Goal: Information Seeking & Learning: Learn about a topic

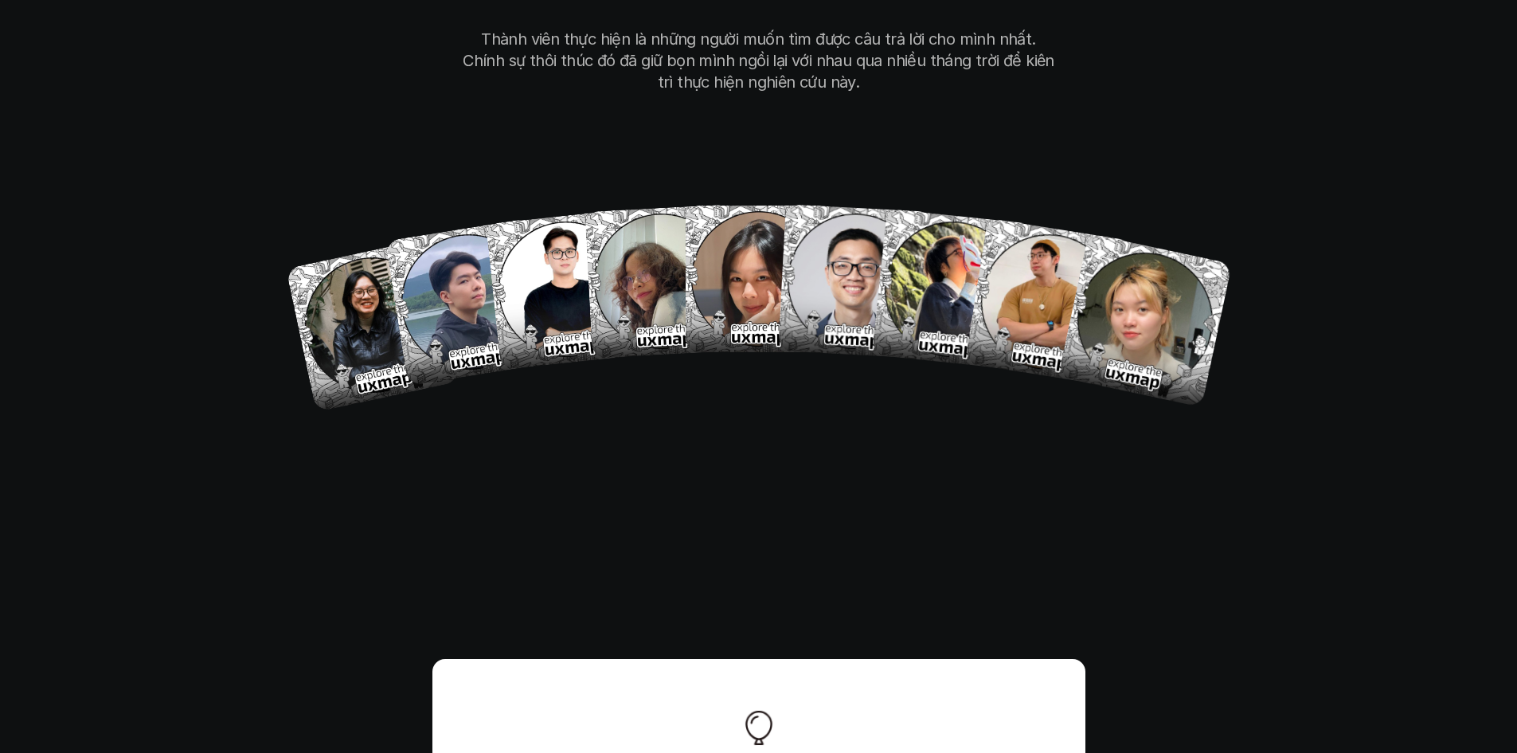
scroll to position [9400, 0]
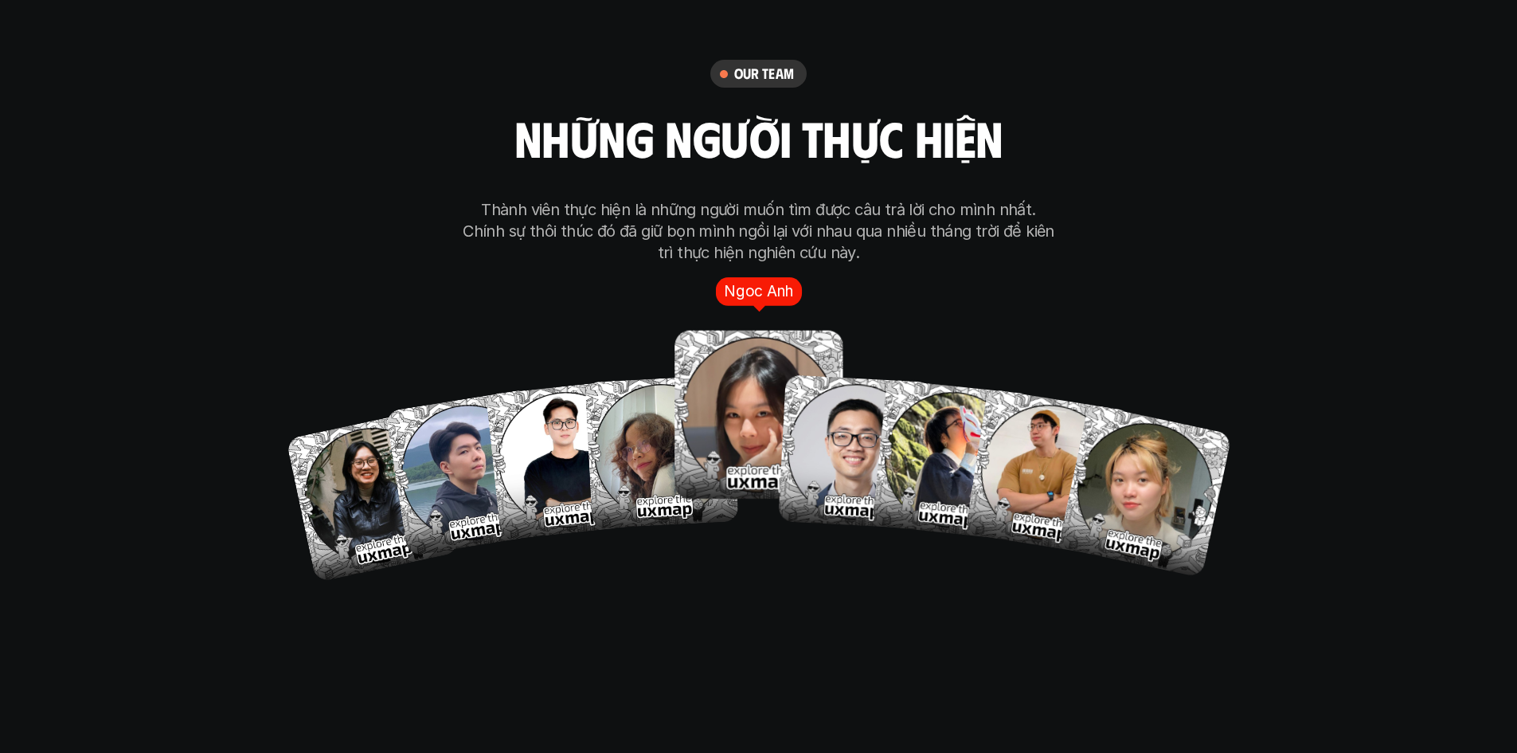
click at [749, 399] on img at bounding box center [759, 415] width 169 height 169
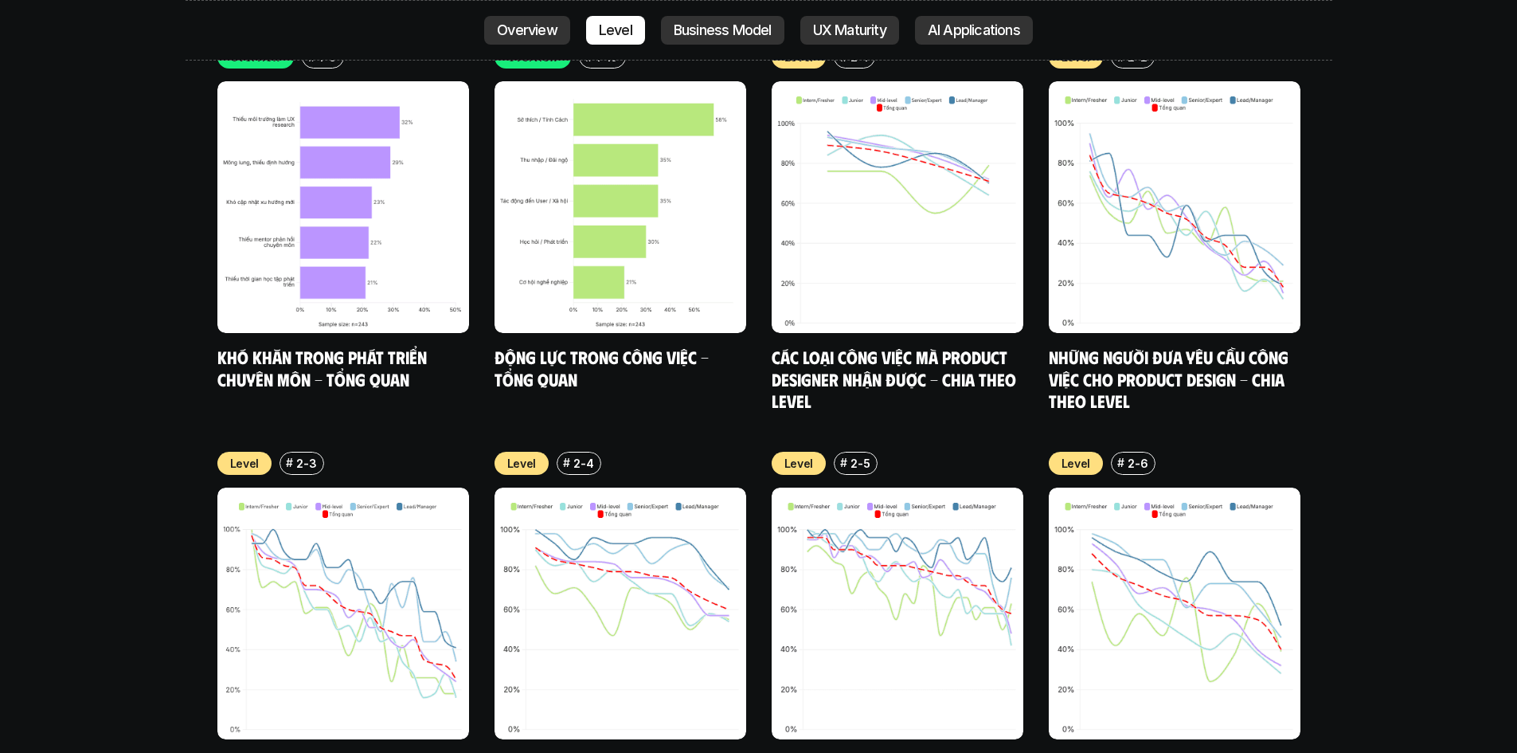
scroll to position [5418, 0]
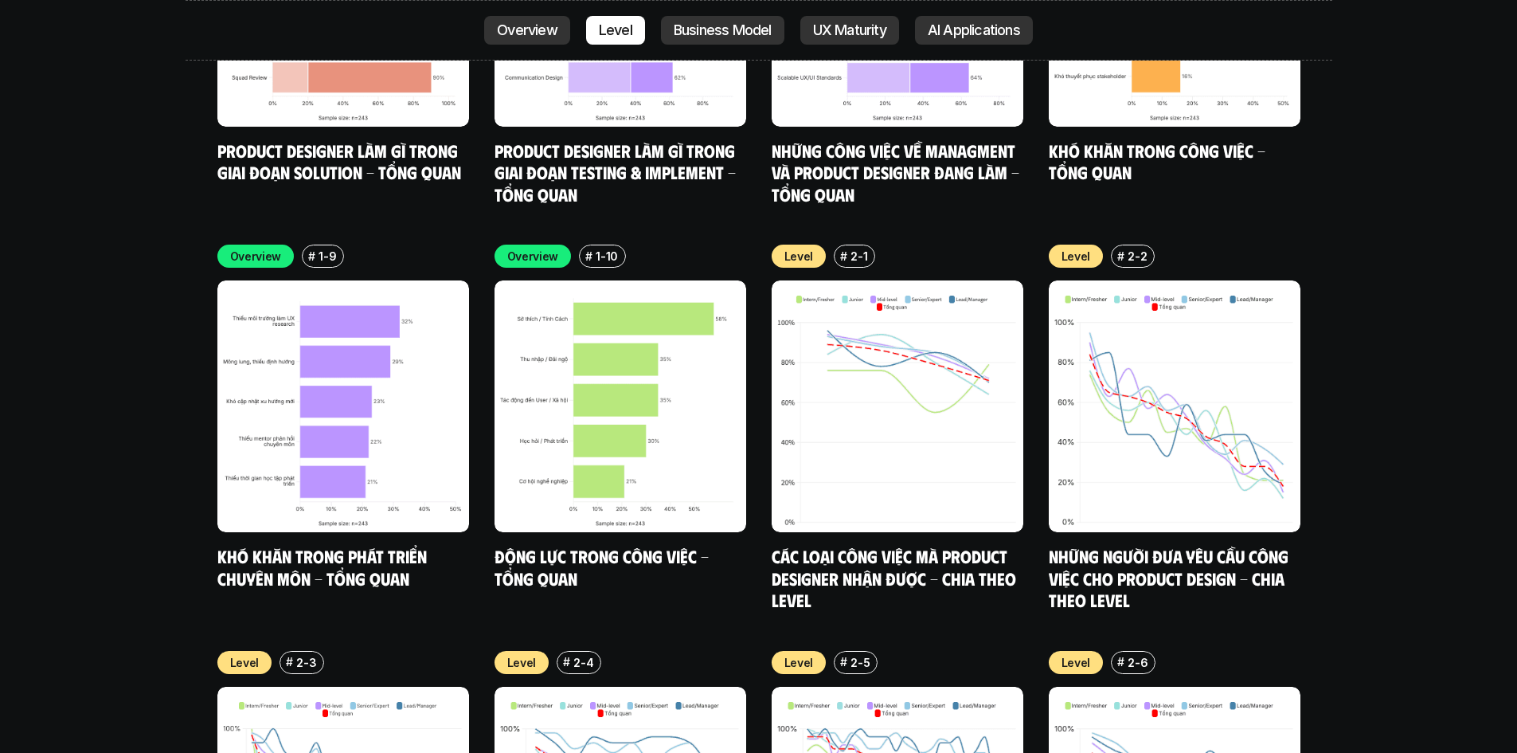
click at [370, 349] on img at bounding box center [343, 406] width 252 height 252
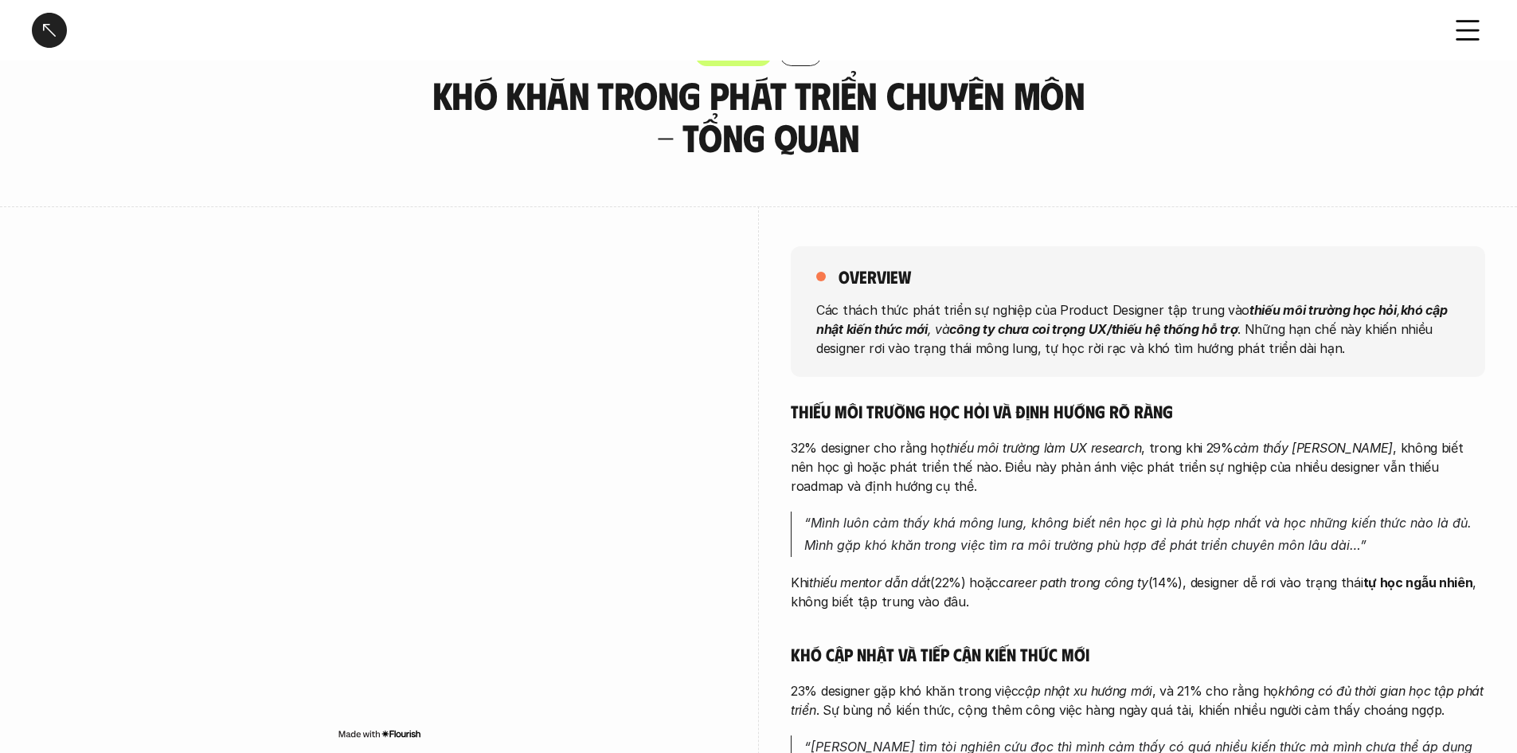
scroll to position [80, 0]
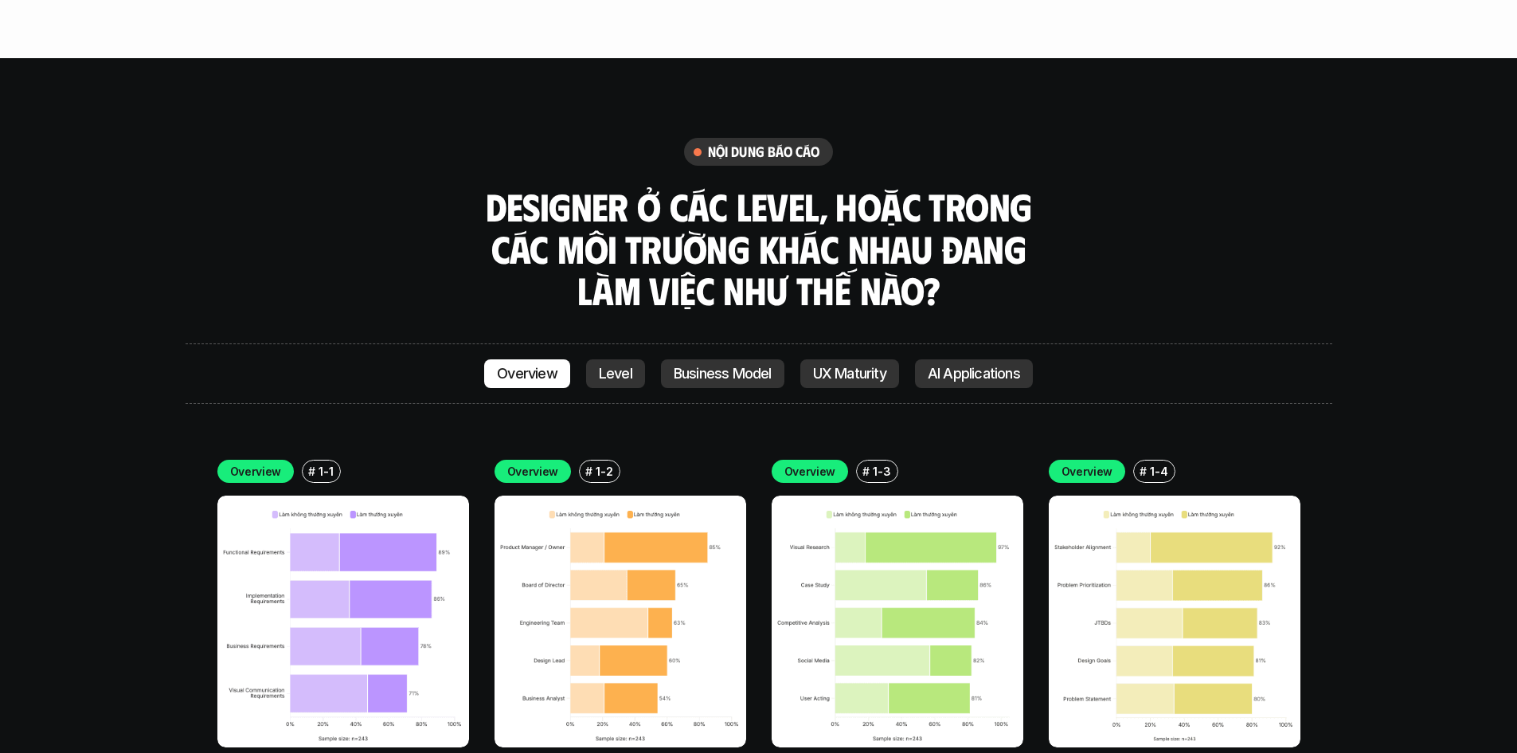
scroll to position [4612, 0]
